Goal: Task Accomplishment & Management: Complete application form

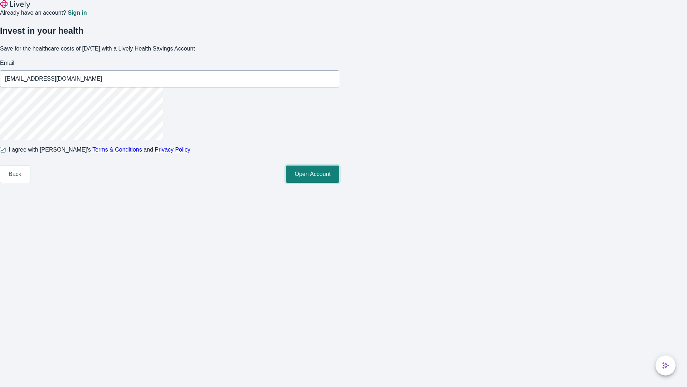
click at [339, 183] on button "Open Account" at bounding box center [312, 173] width 53 height 17
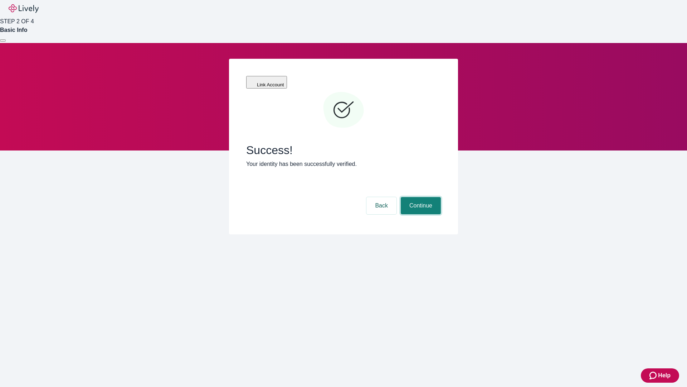
click at [420, 197] on button "Continue" at bounding box center [421, 205] width 40 height 17
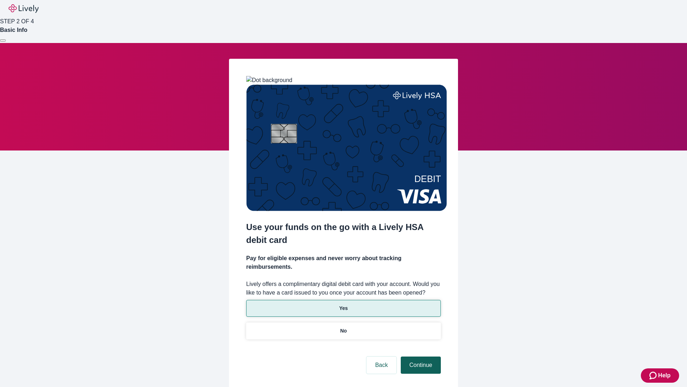
click at [343, 327] on p "No" at bounding box center [343, 331] width 7 height 8
click at [420, 356] on button "Continue" at bounding box center [421, 364] width 40 height 17
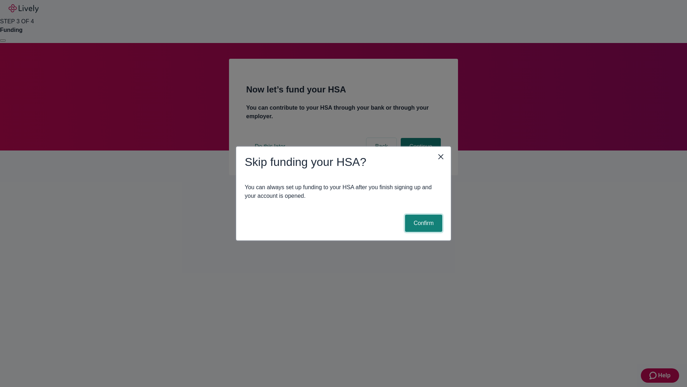
click at [423, 223] on button "Confirm" at bounding box center [423, 222] width 37 height 17
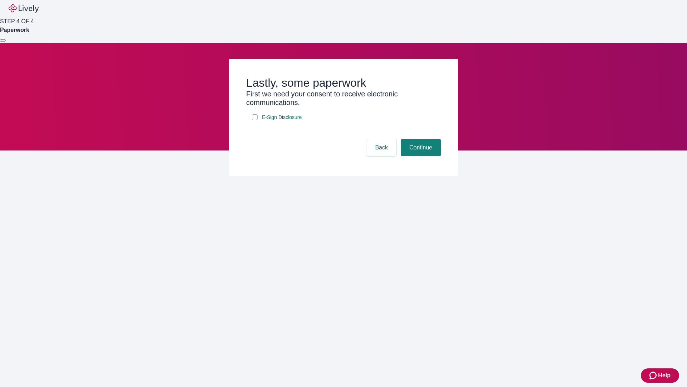
click at [255, 120] on input "E-Sign Disclosure" at bounding box center [255, 117] width 6 height 6
checkbox input "true"
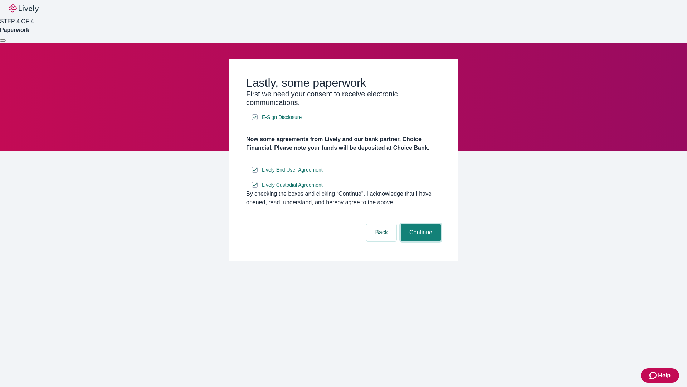
click at [420, 241] on button "Continue" at bounding box center [421, 232] width 40 height 17
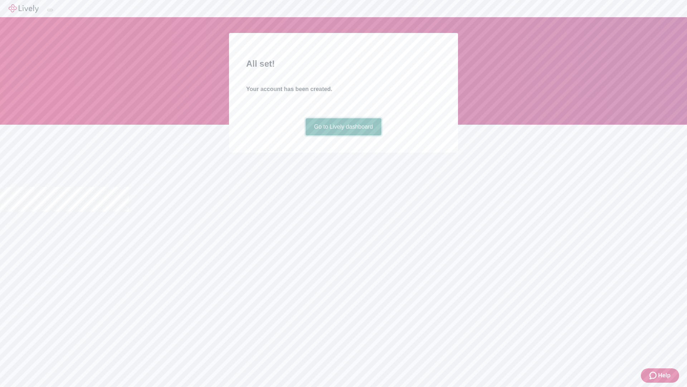
click at [343, 135] on link "Go to Lively dashboard" at bounding box center [344, 126] width 76 height 17
